Goal: Communication & Community: Share content

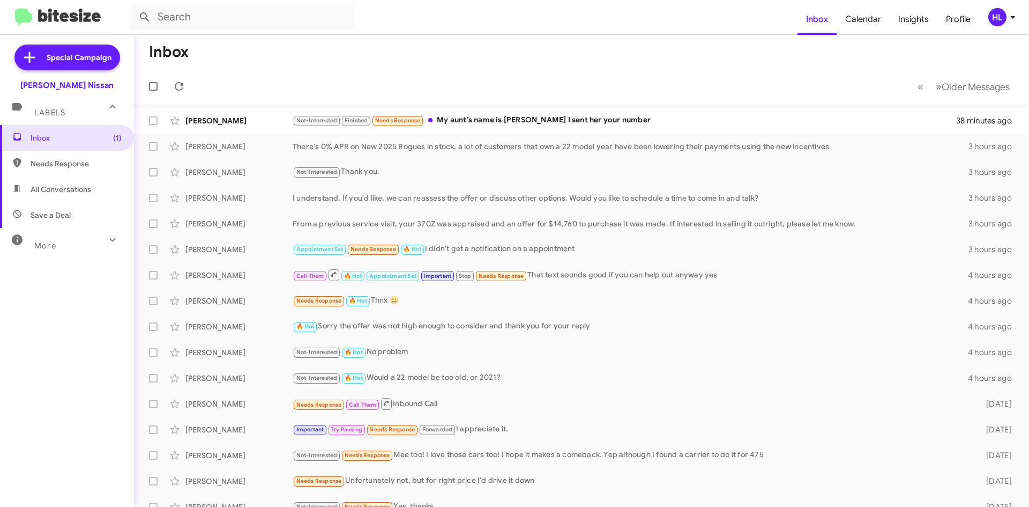
click at [73, 195] on span "All Conversations" at bounding box center [67, 189] width 134 height 26
type input "in:all-conversations"
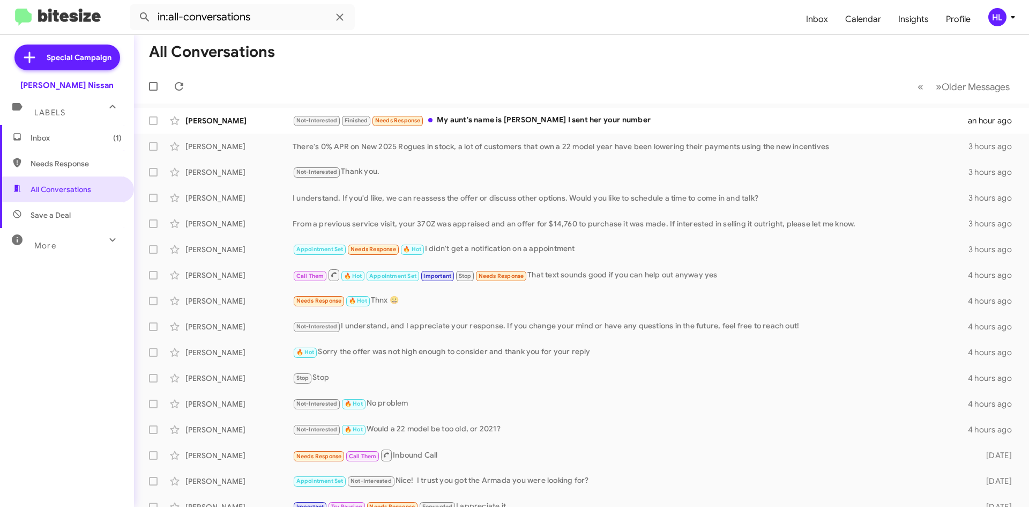
click at [73, 13] on img at bounding box center [58, 18] width 86 height 18
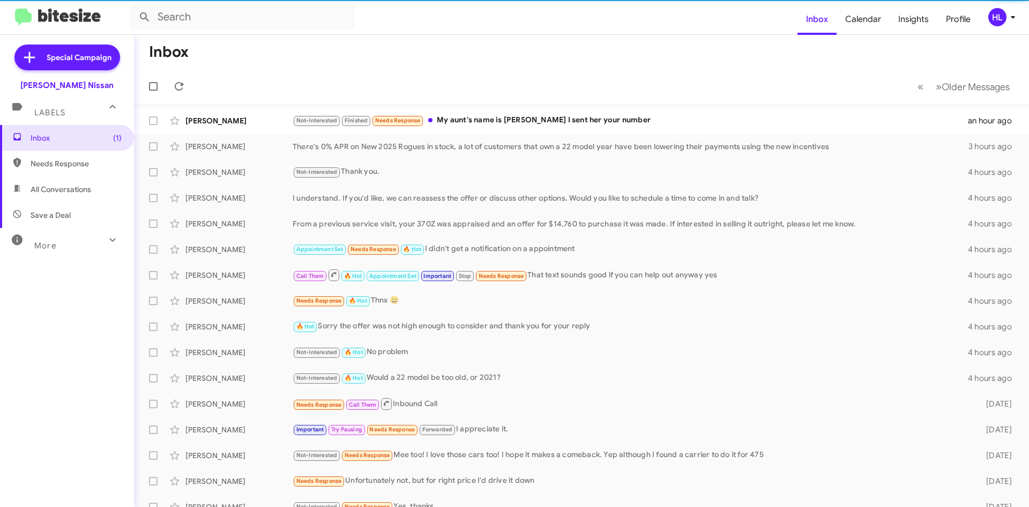
click at [93, 181] on span "All Conversations" at bounding box center [67, 189] width 134 height 26
type input "in:all-conversations"
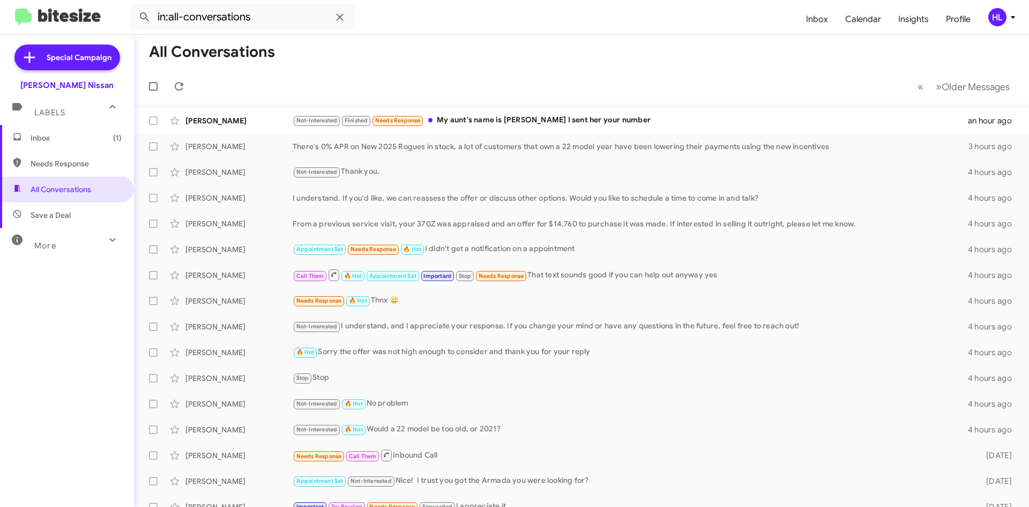
click at [61, 14] on img at bounding box center [58, 18] width 86 height 18
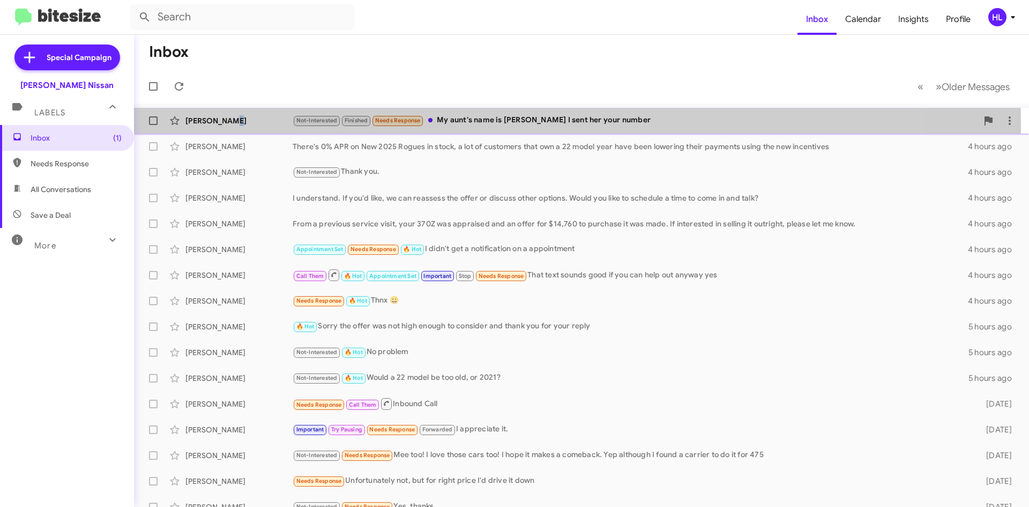
click at [225, 126] on div "[PERSON_NAME] Not-Interested Finished Needs Response My aunt's name is [PERSON_…" at bounding box center [582, 120] width 878 height 21
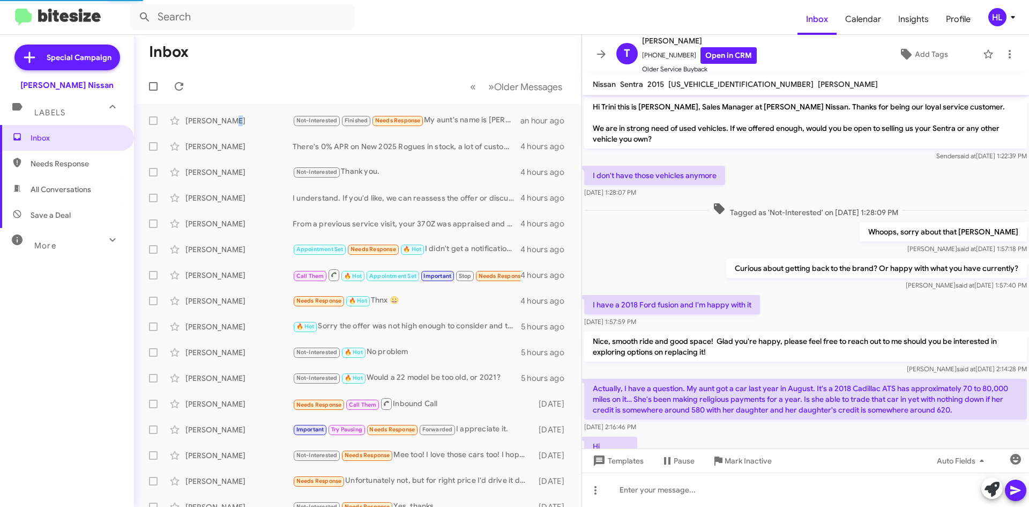
scroll to position [404, 0]
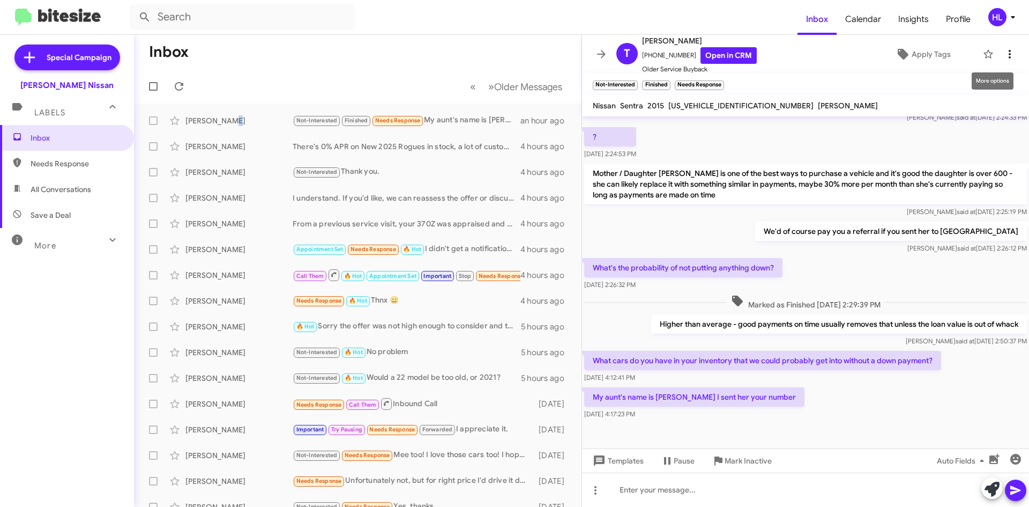
click at [1004, 57] on icon at bounding box center [1010, 54] width 13 height 13
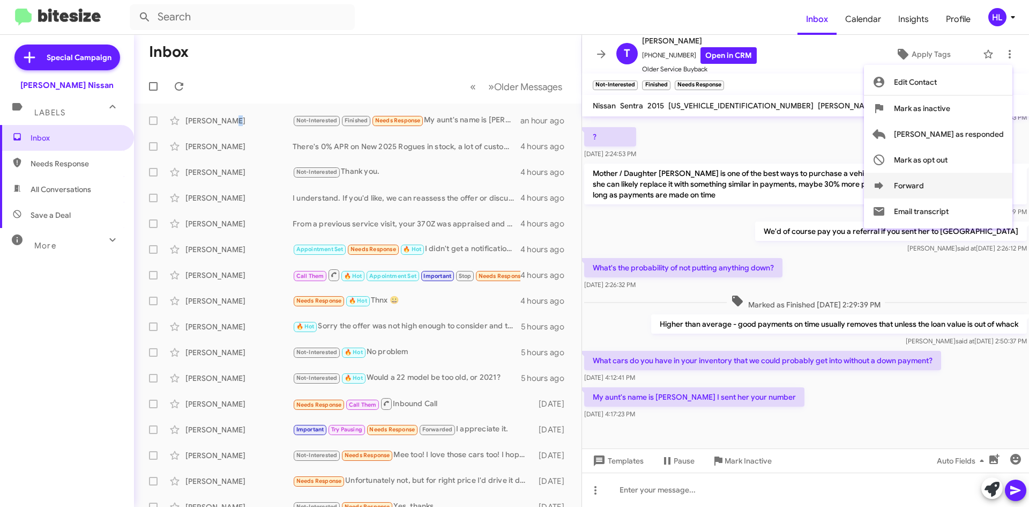
click at [967, 190] on button "Forward" at bounding box center [938, 186] width 149 height 26
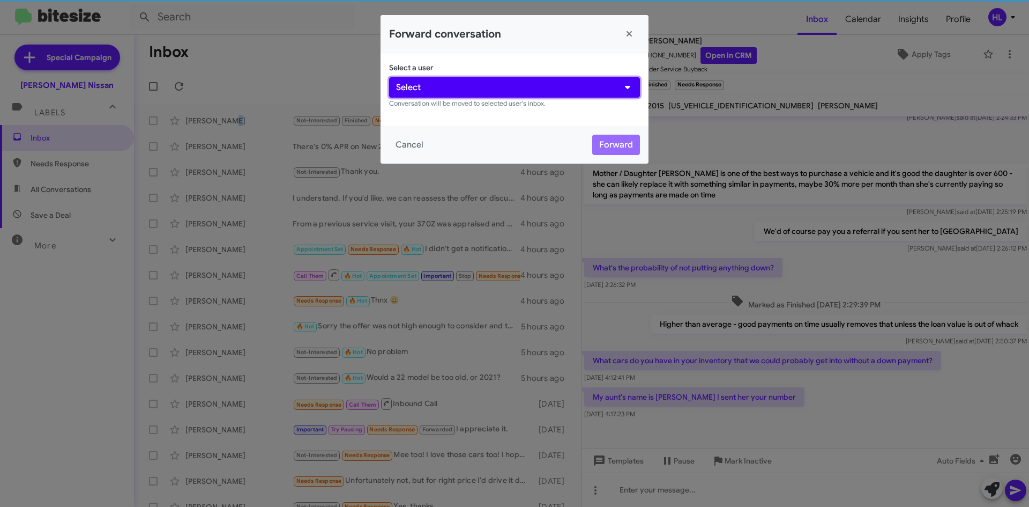
click at [570, 84] on button "Select" at bounding box center [514, 87] width 251 height 20
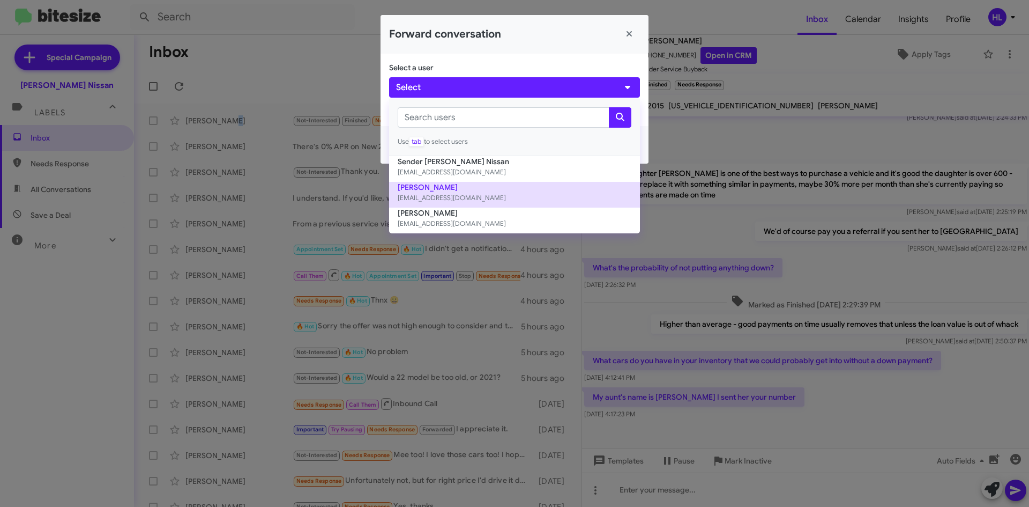
click at [516, 196] on small "[EMAIL_ADDRESS][DOMAIN_NAME]" at bounding box center [515, 197] width 234 height 11
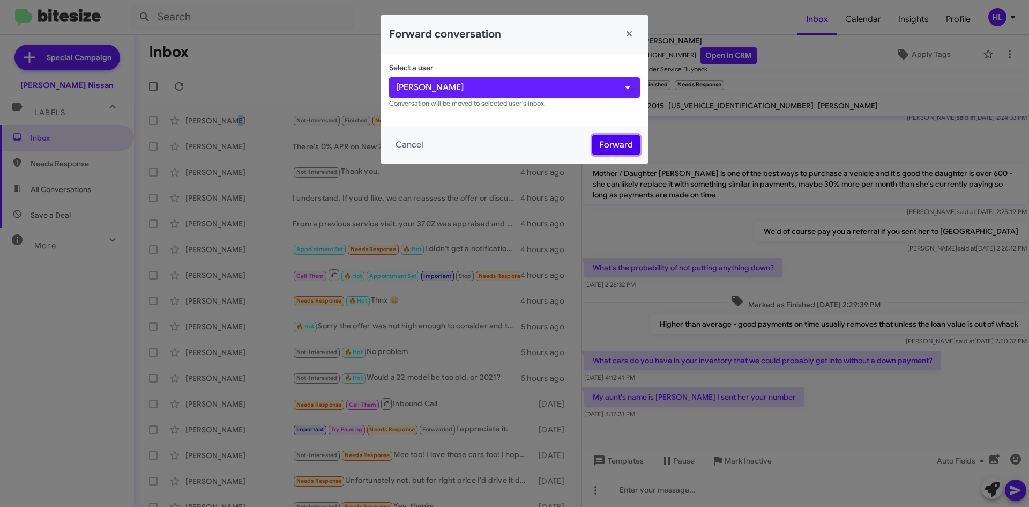
click at [613, 147] on button "Forward" at bounding box center [616, 145] width 48 height 20
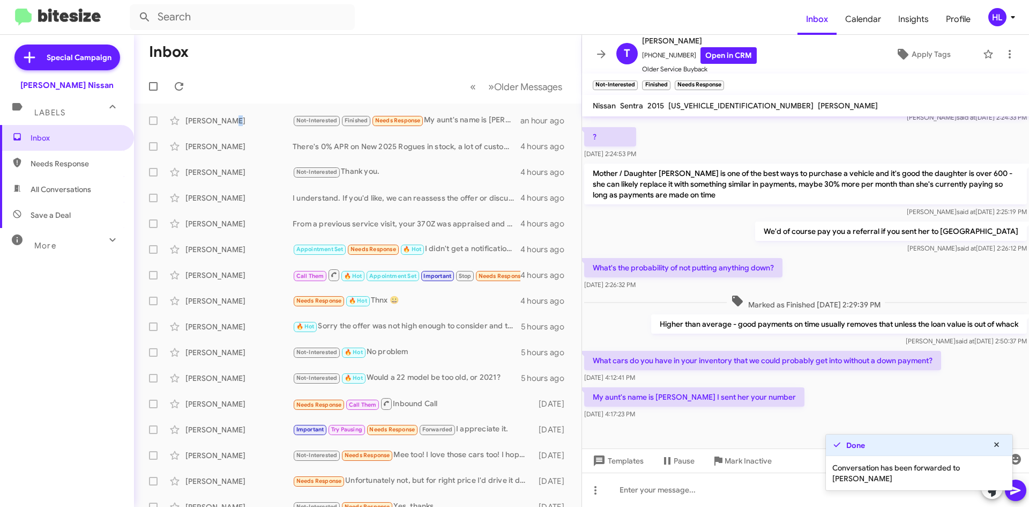
click at [51, 22] on img at bounding box center [58, 18] width 86 height 18
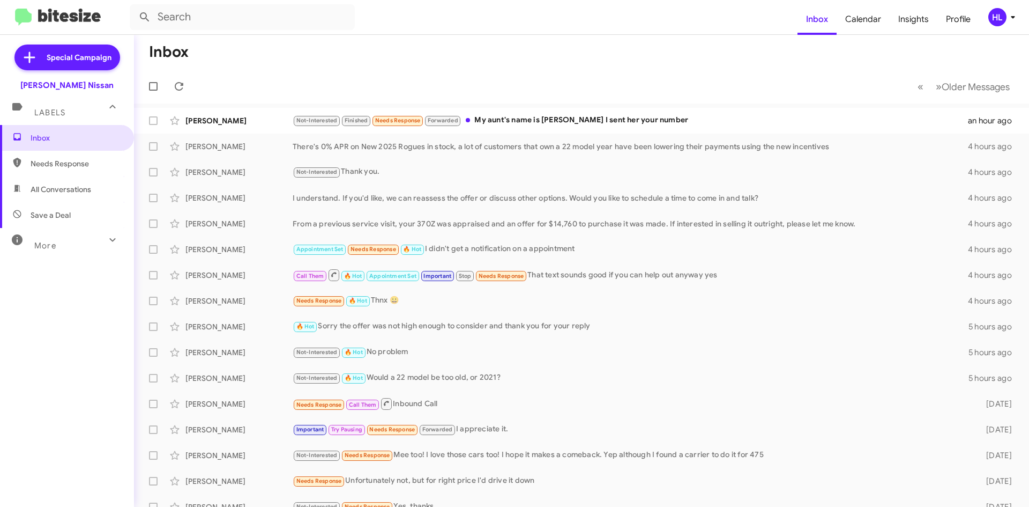
click at [114, 21] on div at bounding box center [67, 18] width 123 height 18
click at [75, 16] on img at bounding box center [58, 18] width 86 height 18
click at [80, 15] on img at bounding box center [58, 18] width 86 height 18
click at [73, 182] on span "All Conversations" at bounding box center [67, 189] width 134 height 26
type input "in:all-conversations"
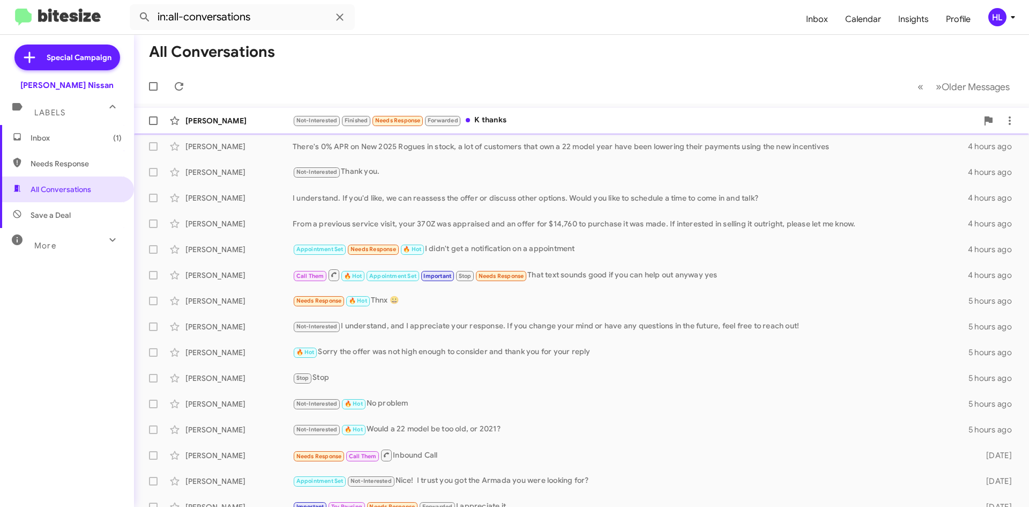
click at [207, 116] on div "[PERSON_NAME]" at bounding box center [239, 120] width 107 height 11
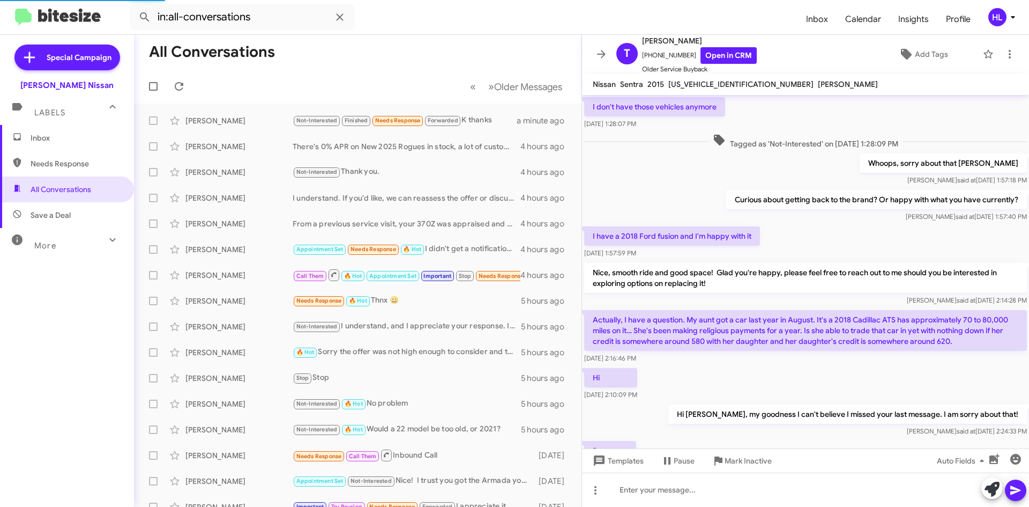
scroll to position [469, 0]
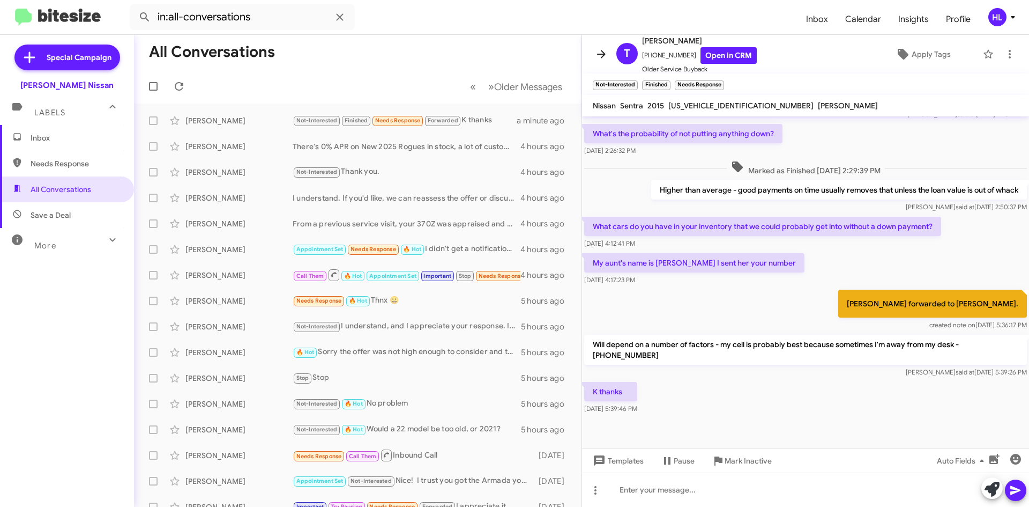
click at [599, 51] on icon at bounding box center [601, 54] width 13 height 13
